Goal: Task Accomplishment & Management: Manage account settings

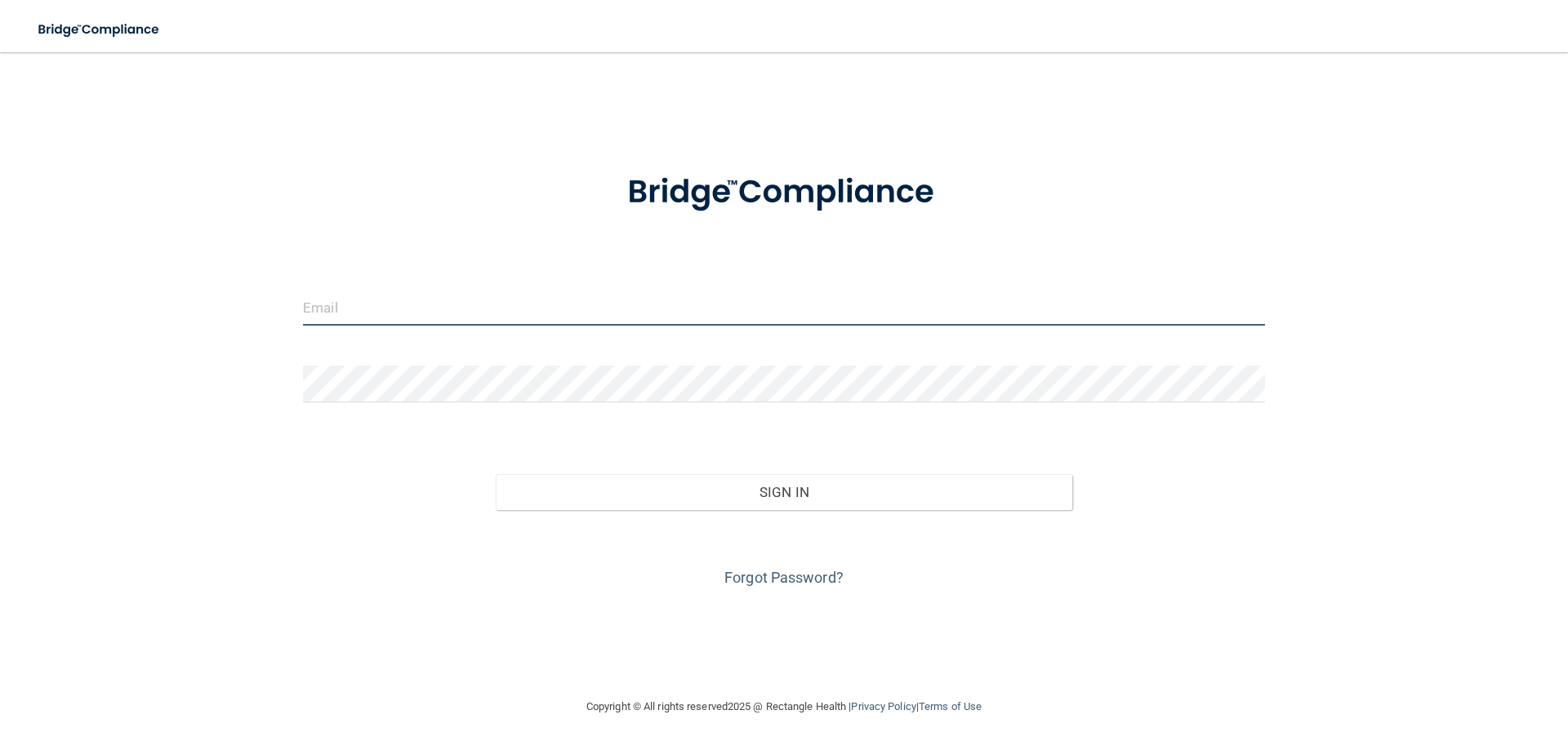
click at [344, 316] on input "email" at bounding box center [784, 308] width 962 height 37
type input "[EMAIL_ADDRESS][DOMAIN_NAME]"
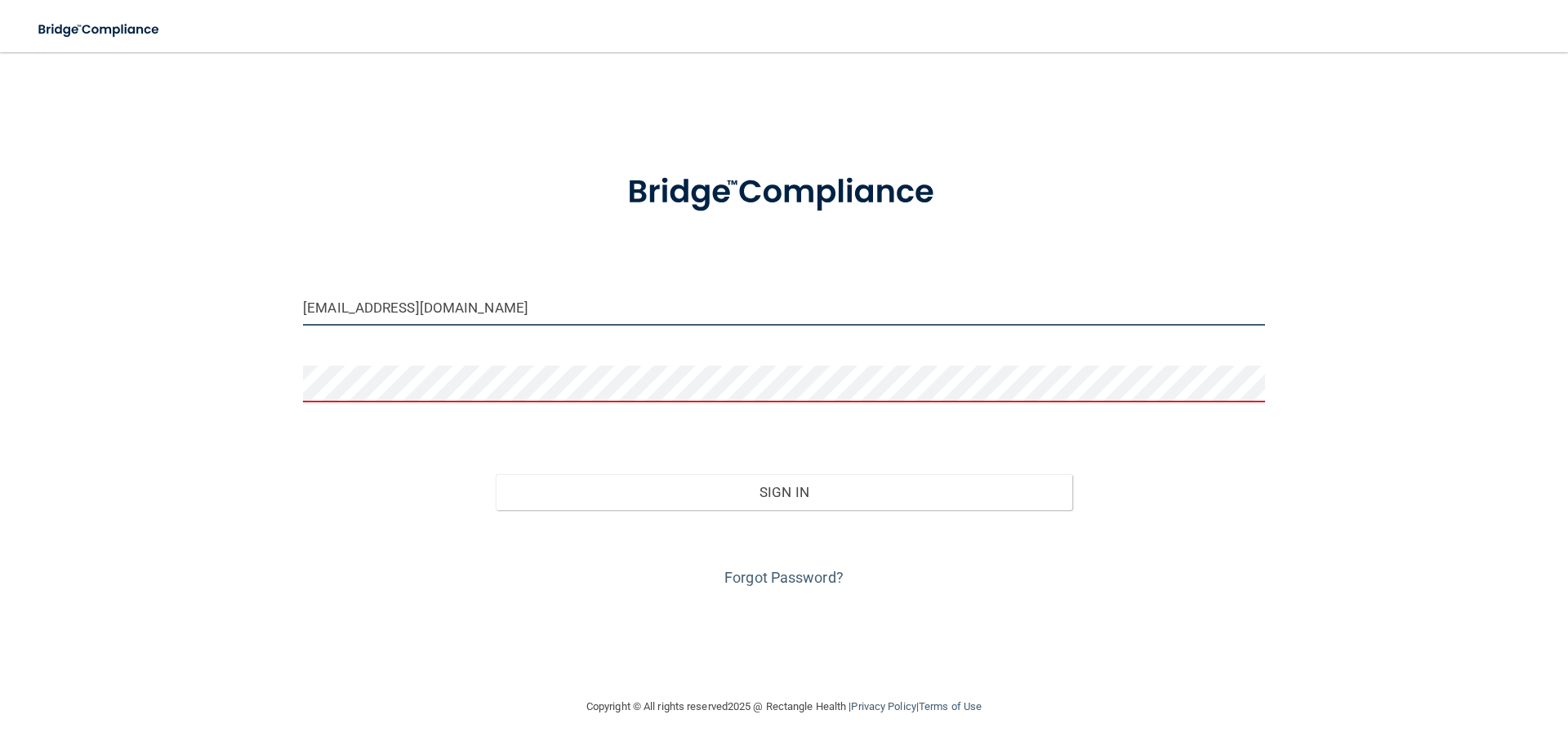
click at [561, 323] on input "[EMAIL_ADDRESS][DOMAIN_NAME]" at bounding box center [784, 308] width 962 height 37
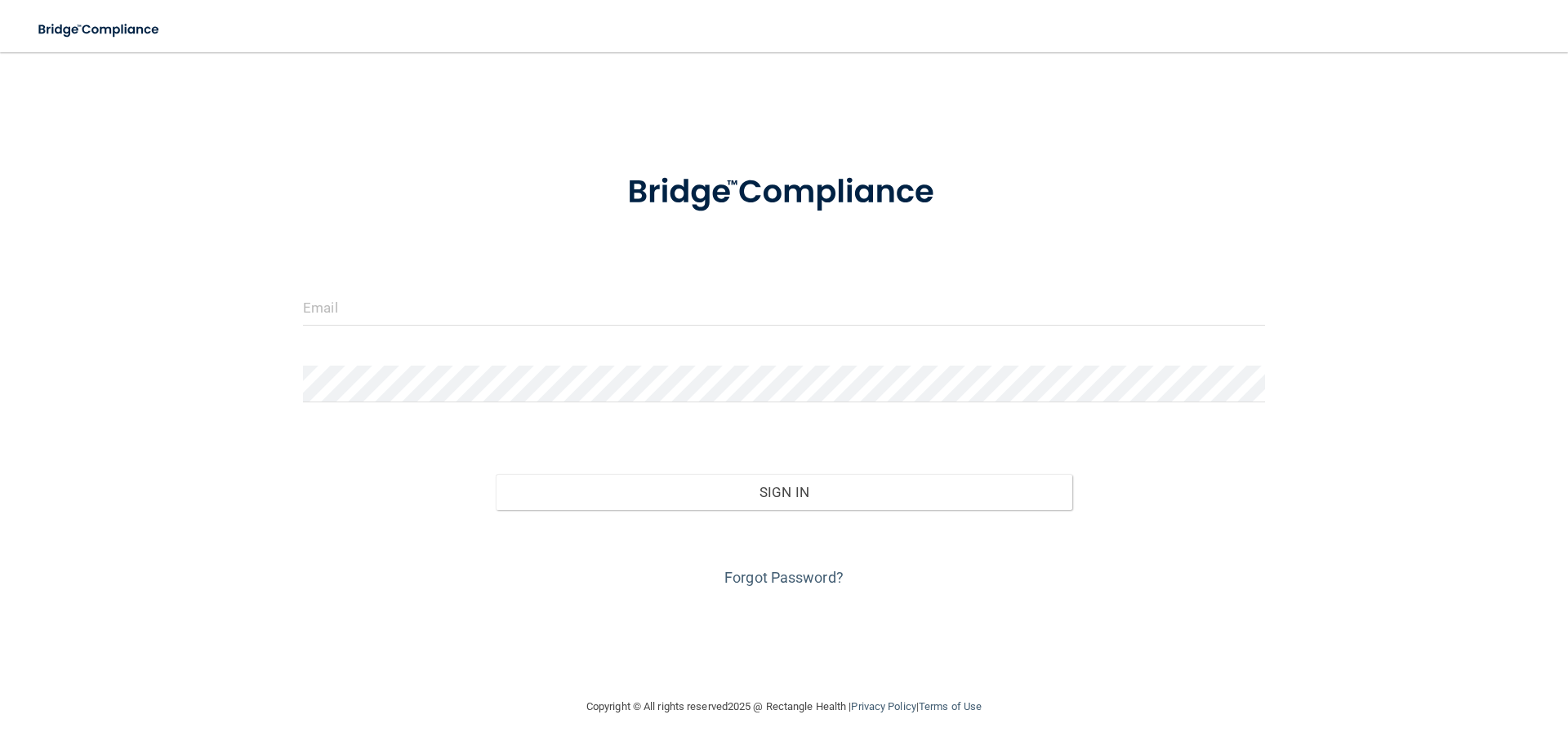
click at [396, 328] on div at bounding box center [784, 314] width 986 height 49
click at [396, 317] on input "email" at bounding box center [784, 308] width 962 height 37
type input "[EMAIL_ADDRESS][DOMAIN_NAME]"
click at [781, 574] on link "Forgot Password?" at bounding box center [784, 577] width 119 height 17
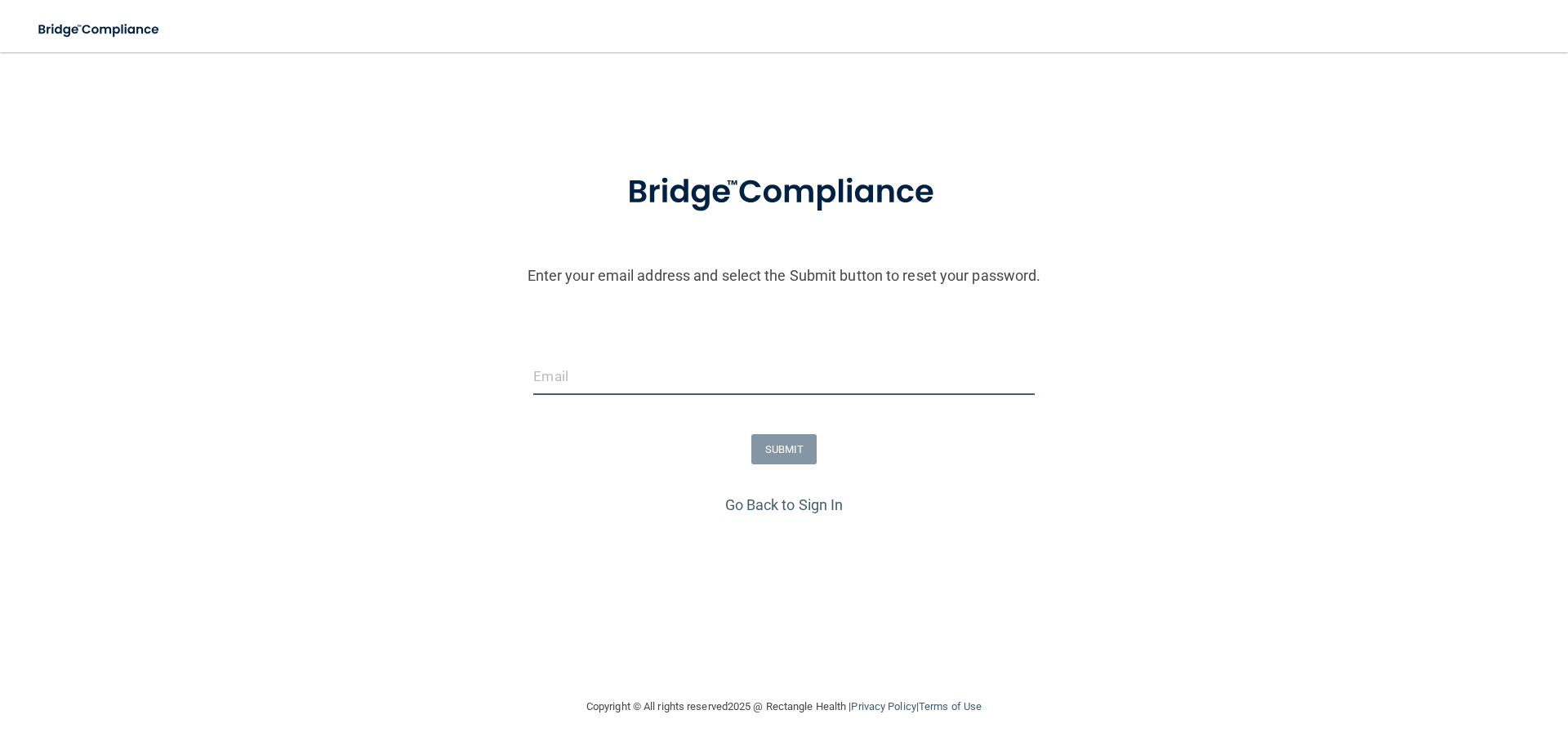
click at [586, 368] on input "email" at bounding box center [784, 377] width 501 height 37
type input "[EMAIL_ADDRESS][DOMAIN_NAME]"
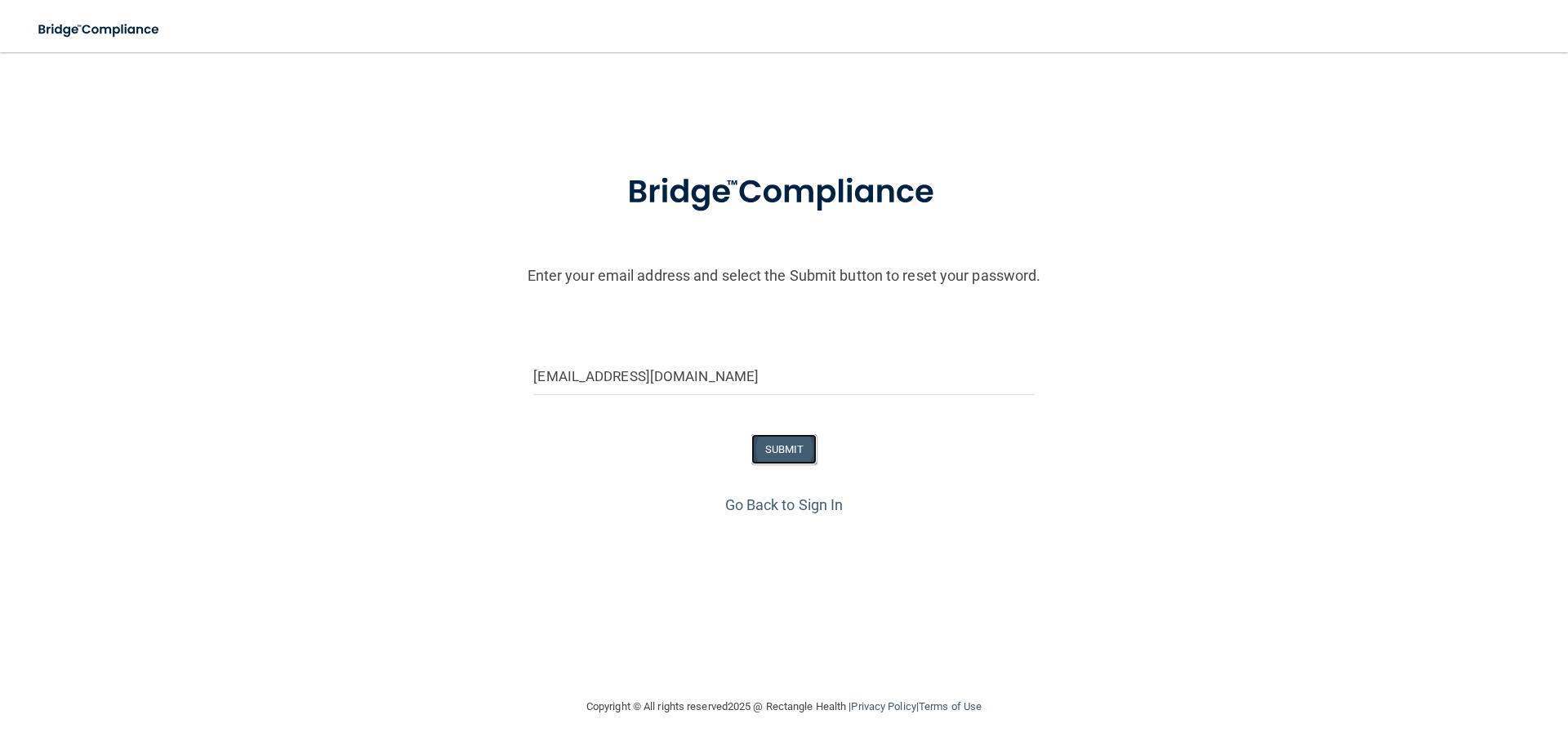
click at [772, 446] on button "SUBMIT" at bounding box center [784, 449] width 66 height 30
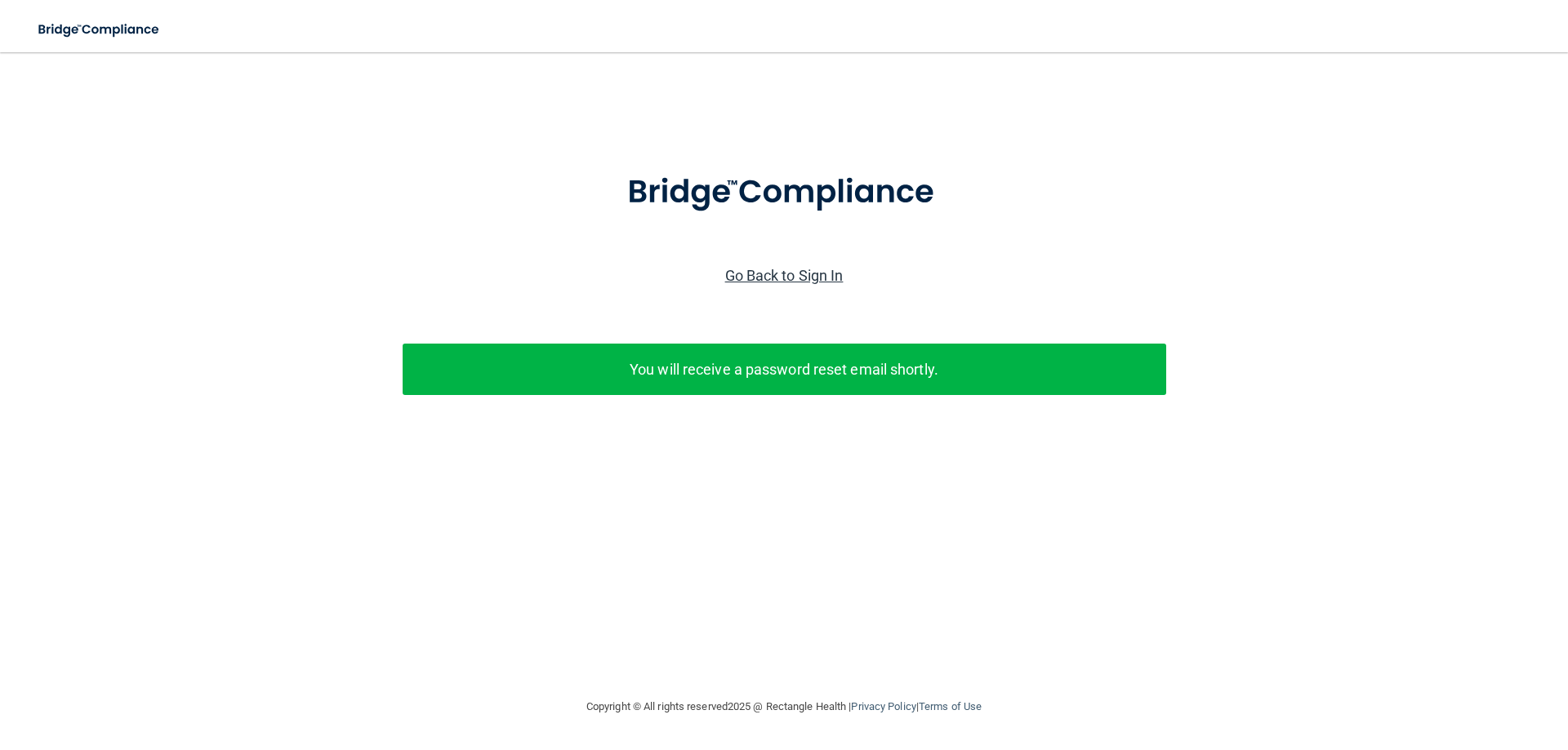
click at [785, 270] on link "Go Back to Sign In" at bounding box center [784, 275] width 118 height 17
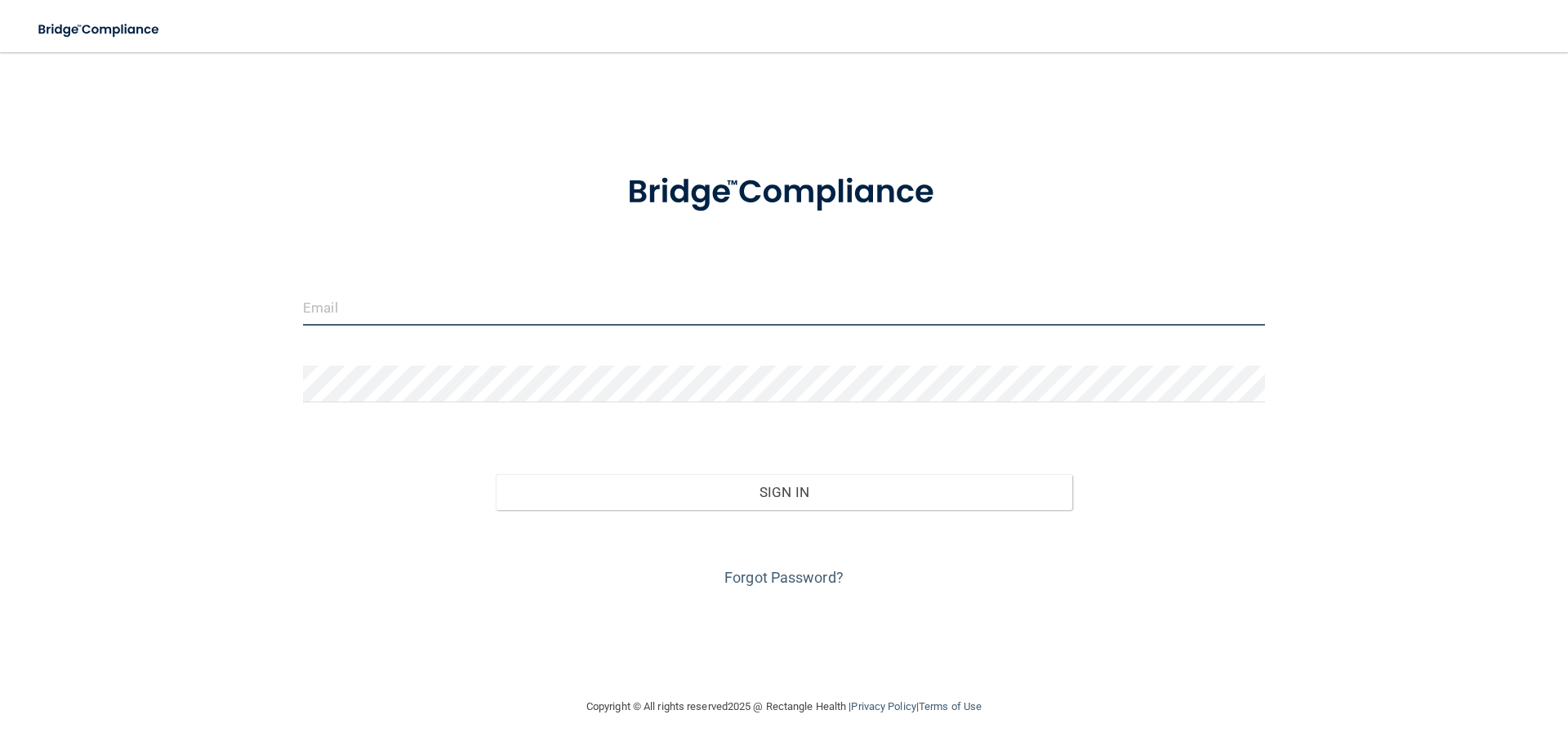
click at [369, 319] on input "email" at bounding box center [784, 308] width 962 height 37
type input "[EMAIL_ADDRESS][DOMAIN_NAME]"
